Goal: Task Accomplishment & Management: Complete application form

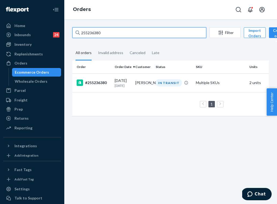
click at [112, 29] on input "255236380" at bounding box center [139, 32] width 134 height 11
paste input "3554157"
type input "253554157"
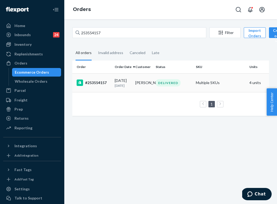
click at [125, 87] on p "[DATE]" at bounding box center [122, 85] width 16 height 5
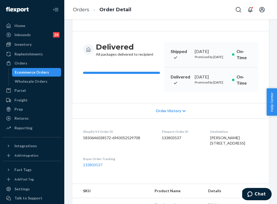
scroll to position [47, 0]
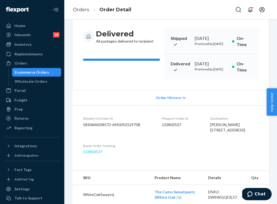
click at [95, 154] on link "133803537" at bounding box center [92, 151] width 19 height 5
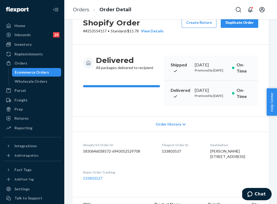
scroll to position [16, 0]
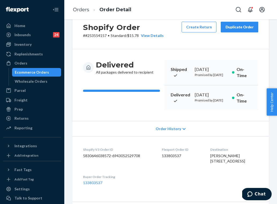
click at [245, 27] on div "Duplicate Order" at bounding box center [239, 26] width 28 height 5
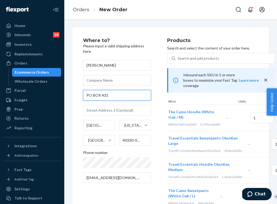
click at [112, 95] on input "PO BOX 431" at bounding box center [117, 95] width 68 height 11
paste input "[STREET_ADDRESS][PERSON_NAME] Salvisa, KY 40372"
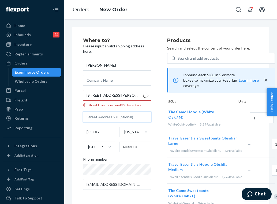
type input "[STREET_ADDRESS][PERSON_NAME]"
type input "[GEOGRAPHIC_DATA]"
type input "40330"
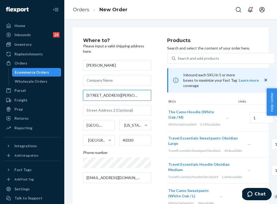
click at [105, 98] on input "[STREET_ADDRESS][PERSON_NAME]" at bounding box center [117, 95] width 68 height 11
paste input ". Salvisa, KY 40372"
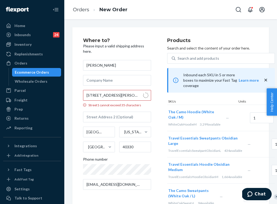
type input "[STREET_ADDRESS][PERSON_NAME]"
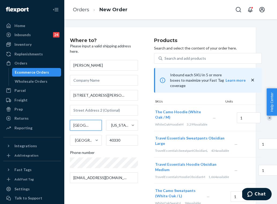
scroll to position [0, 10]
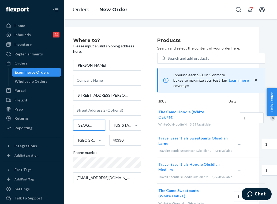
click at [80, 125] on input "[GEOGRAPHIC_DATA]" at bounding box center [89, 125] width 32 height 11
paste input "Salvisa"
type input "Salvisa"
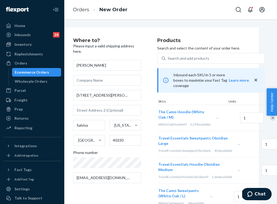
click at [150, 146] on div "Where to? Please input a valid shipping address here. [PERSON_NAME] [STREET_ADD…" at bounding box center [115, 124] width 84 height 172
click at [117, 137] on input "40330" at bounding box center [125, 140] width 32 height 11
paste input "72"
type input "40372"
click at [150, 162] on div "Where to? Please input a valid shipping address here. [PERSON_NAME] [STREET_ADD…" at bounding box center [115, 124] width 84 height 172
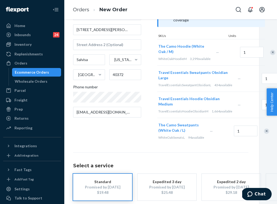
scroll to position [100, 10]
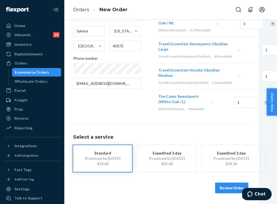
click at [223, 193] on button "Review Order" at bounding box center [231, 187] width 33 height 11
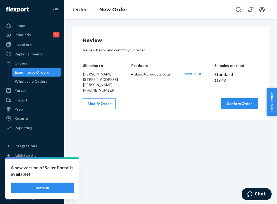
click at [235, 104] on button "Confirm Order" at bounding box center [238, 103] width 37 height 11
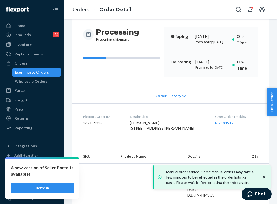
scroll to position [49, 0]
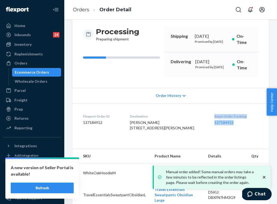
drag, startPoint x: 233, startPoint y: 134, endPoint x: 206, endPoint y: 126, distance: 28.2
click at [214, 126] on div "Buyer Order Tracking 137184912" at bounding box center [236, 123] width 44 height 18
copy div "Buyer Order Tracking 137184912"
